Goal: Obtain resource: Download file/media

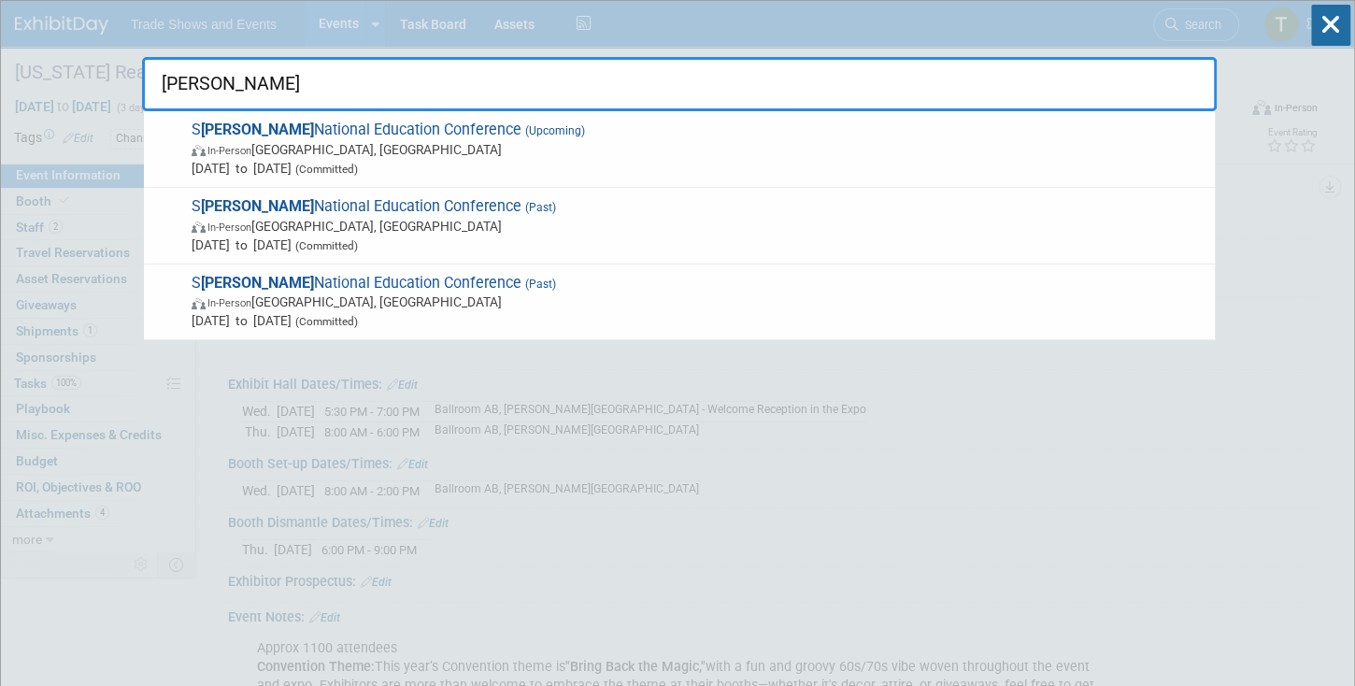
click at [266, 86] on input "[PERSON_NAME]" at bounding box center [679, 84] width 1075 height 54
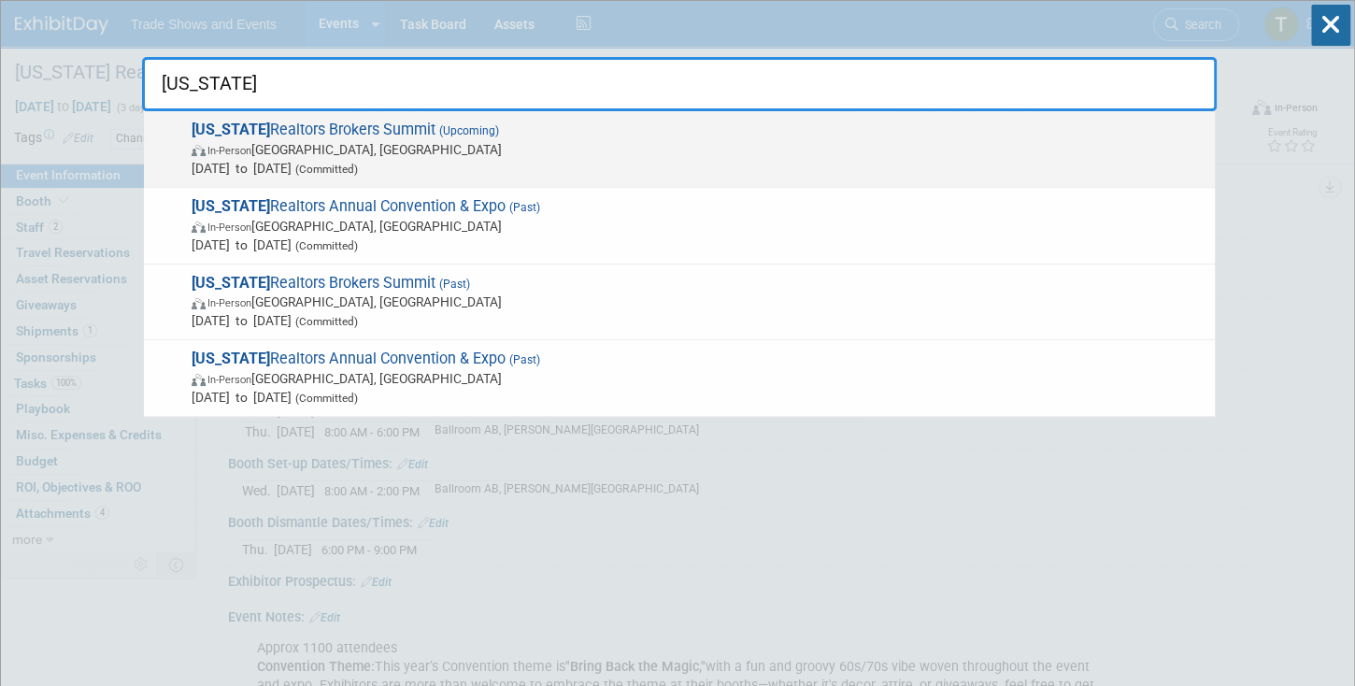
type input "[US_STATE]"
click at [264, 129] on span "[US_STATE] Realtors Brokers Summit (Upcoming) In-Person [GEOGRAPHIC_DATA], [GEO…" at bounding box center [696, 149] width 1020 height 57
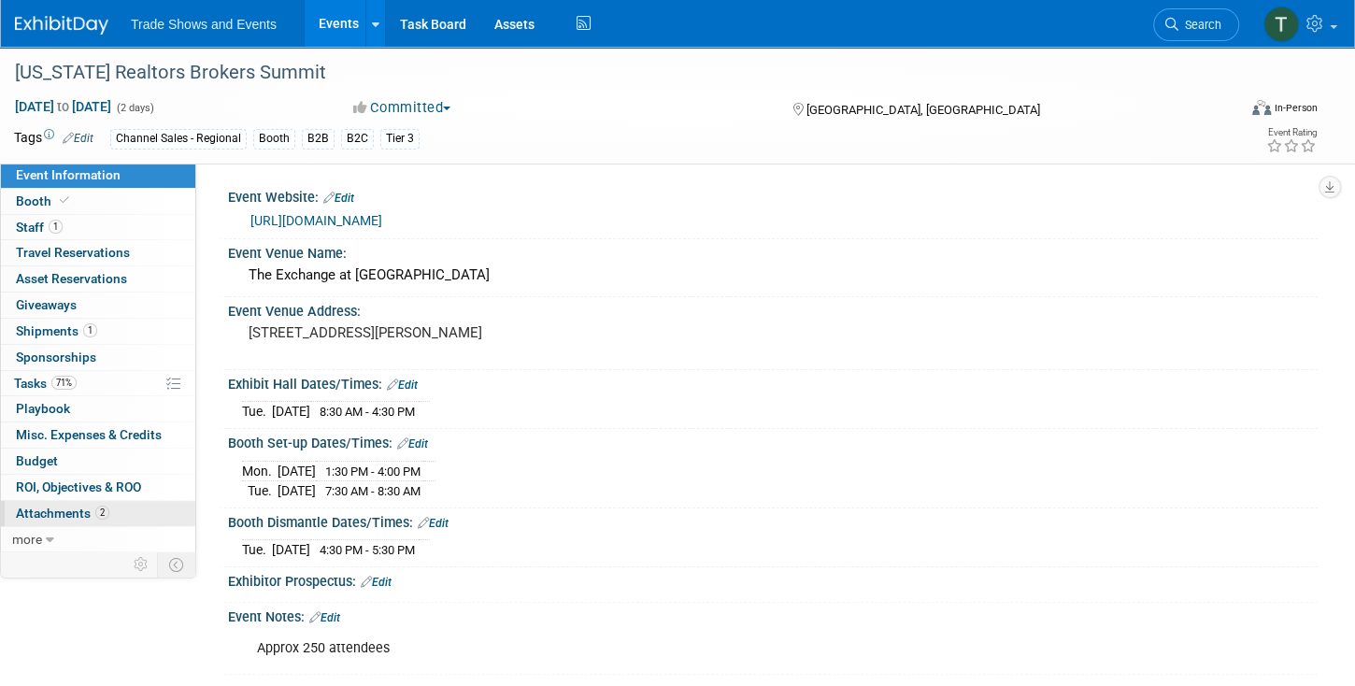
click at [95, 506] on span "2" at bounding box center [102, 513] width 14 height 14
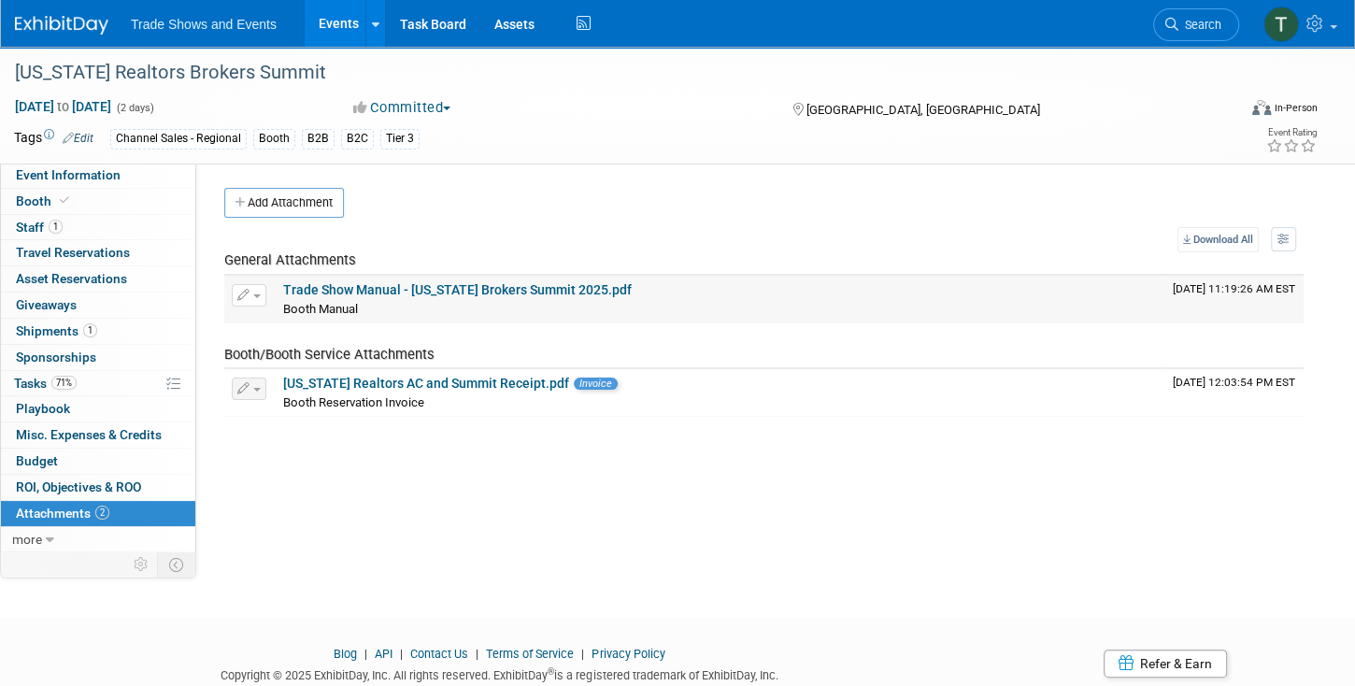
click at [356, 286] on link "Trade Show Manual - Ohio Brokers Summit 2025.pdf" at bounding box center [457, 289] width 349 height 15
